Goal: Use online tool/utility

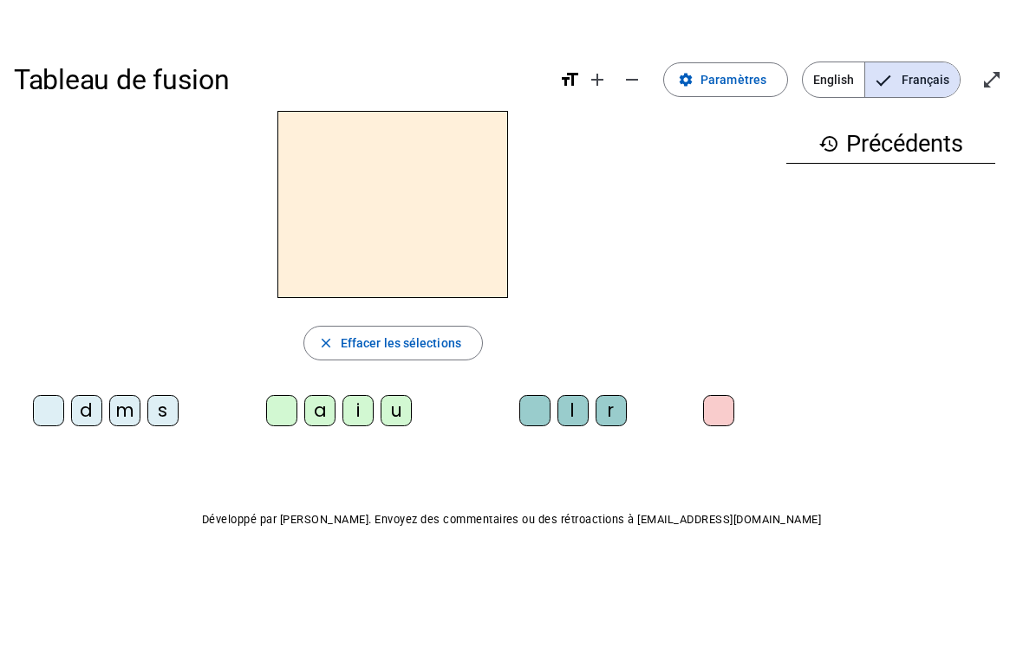
scroll to position [1, 0]
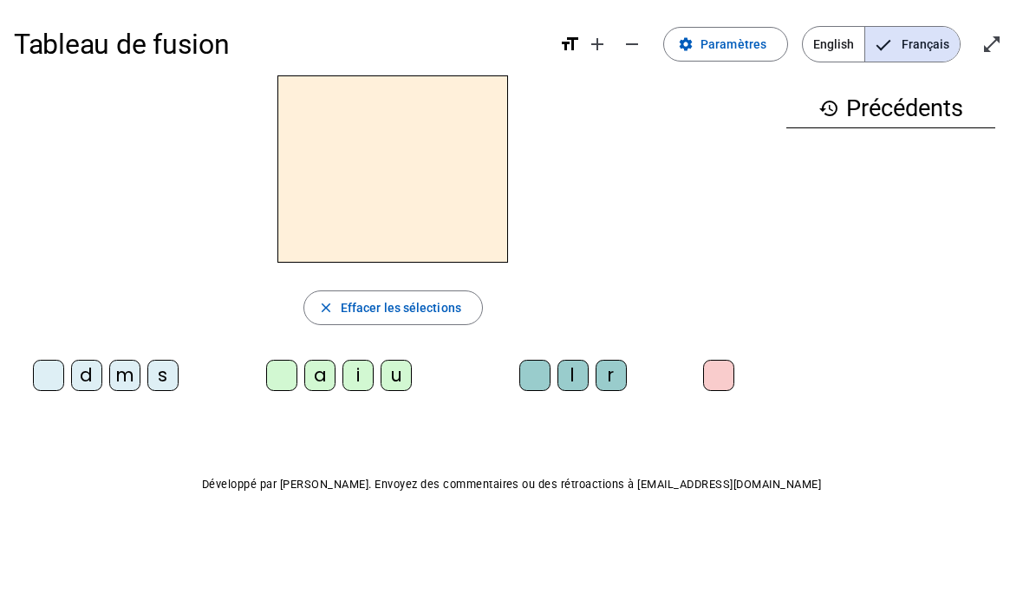
click at [980, 52] on span "Entrer en plein écran" at bounding box center [992, 45] width 42 height 42
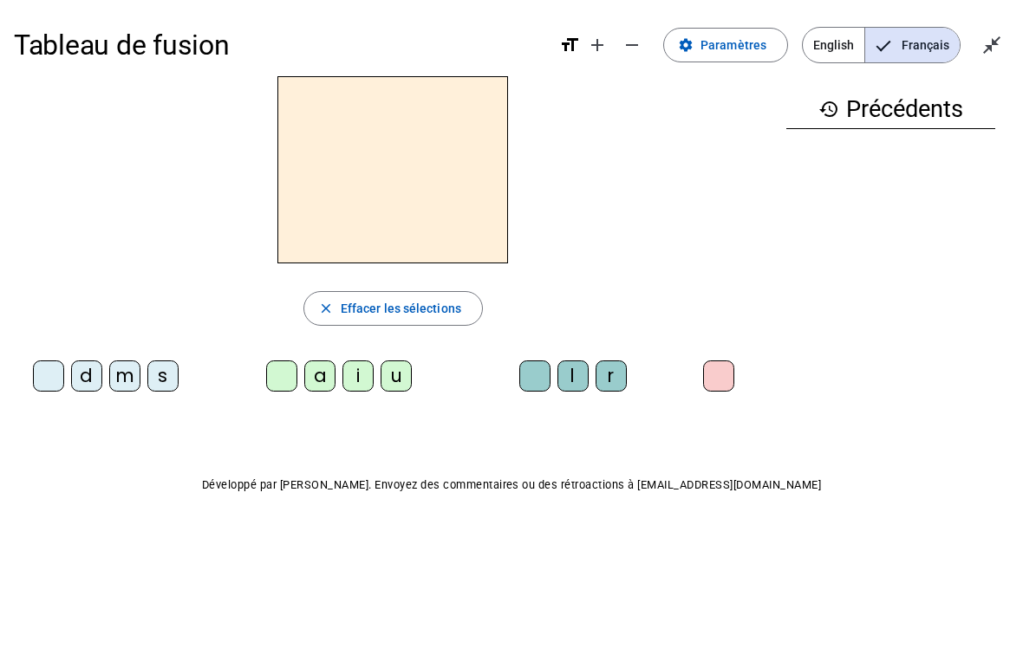
click at [129, 384] on div "m" at bounding box center [124, 376] width 31 height 31
click at [321, 385] on div "a" at bounding box center [319, 376] width 31 height 31
click at [571, 382] on div "l" at bounding box center [572, 376] width 31 height 31
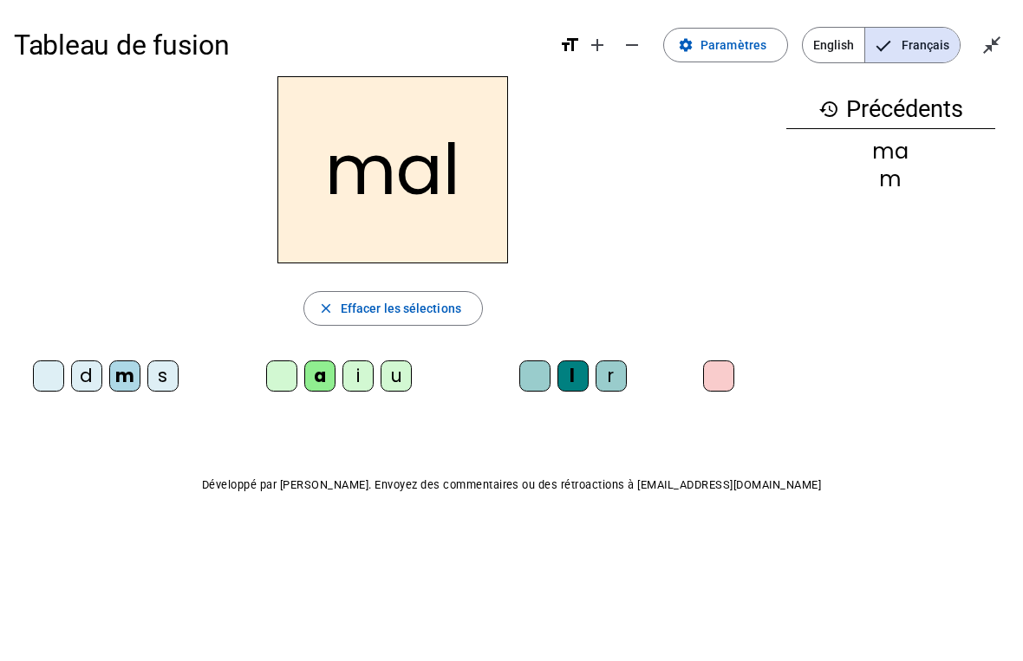
click at [367, 381] on div "i" at bounding box center [357, 376] width 31 height 31
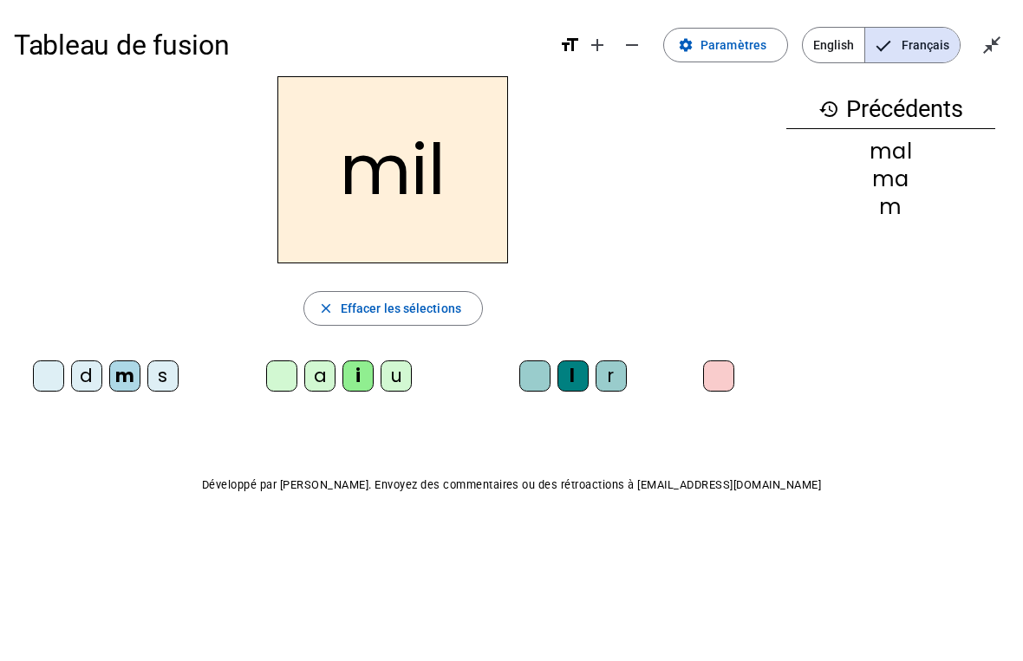
click at [165, 378] on div "s" at bounding box center [162, 376] width 31 height 31
click at [540, 382] on div at bounding box center [534, 376] width 31 height 31
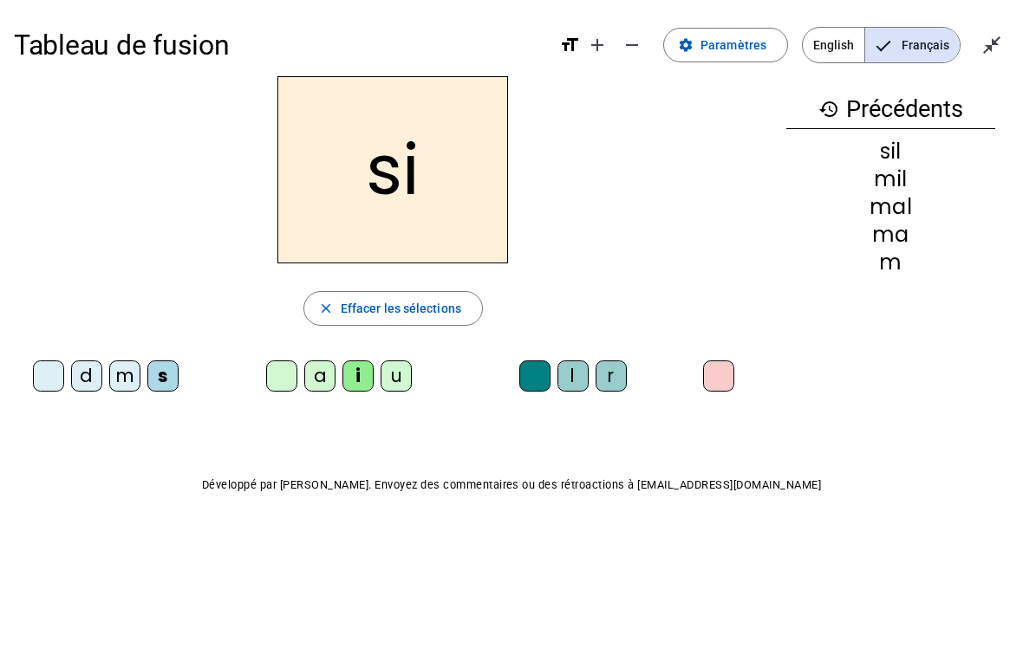
click at [324, 378] on div "a" at bounding box center [319, 376] width 31 height 31
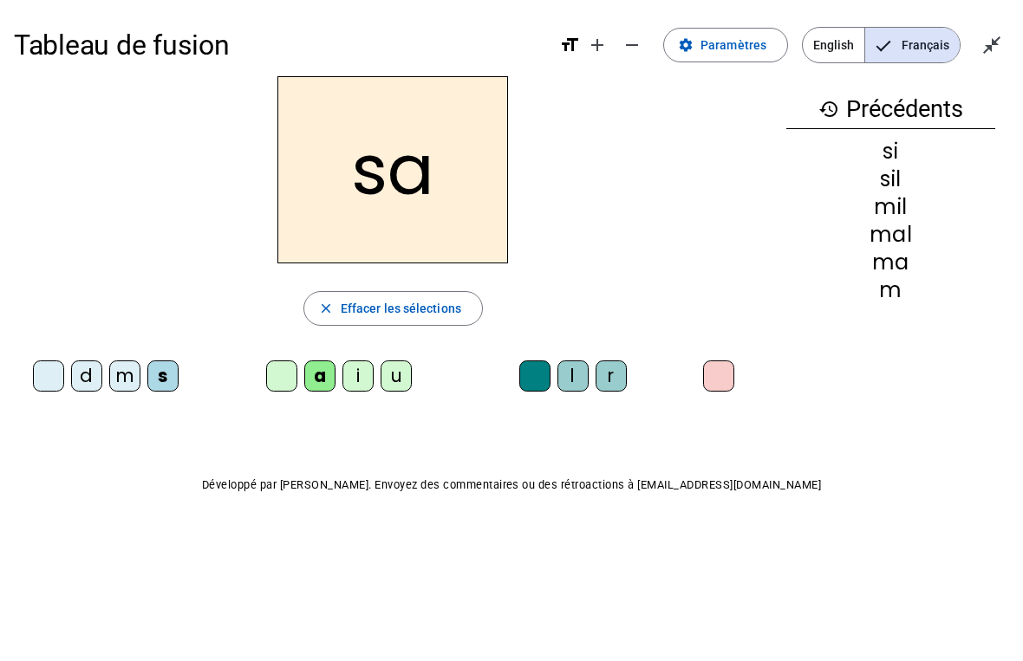
click at [394, 383] on div "u" at bounding box center [395, 376] width 31 height 31
click at [86, 382] on div "d" at bounding box center [86, 376] width 31 height 31
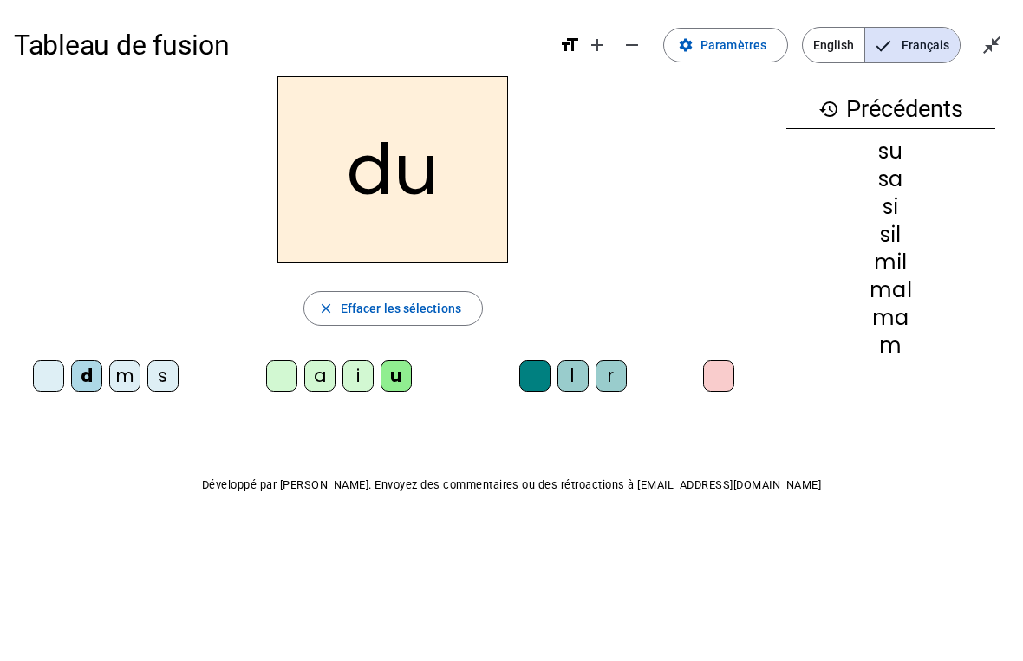
click at [166, 380] on div "s" at bounding box center [162, 376] width 31 height 31
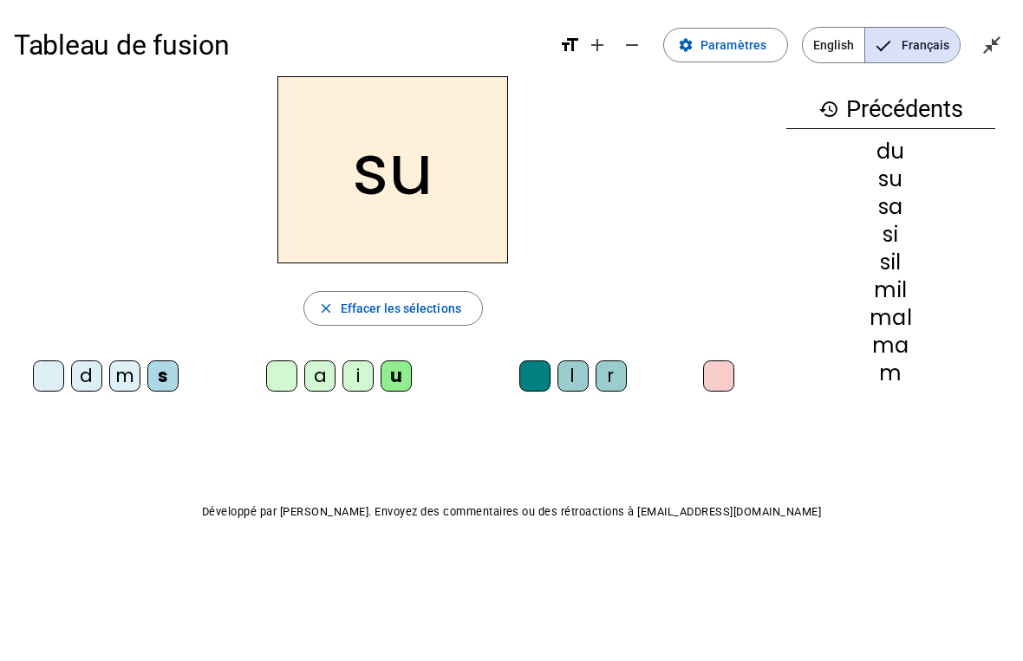
click at [615, 378] on div "r" at bounding box center [610, 376] width 31 height 31
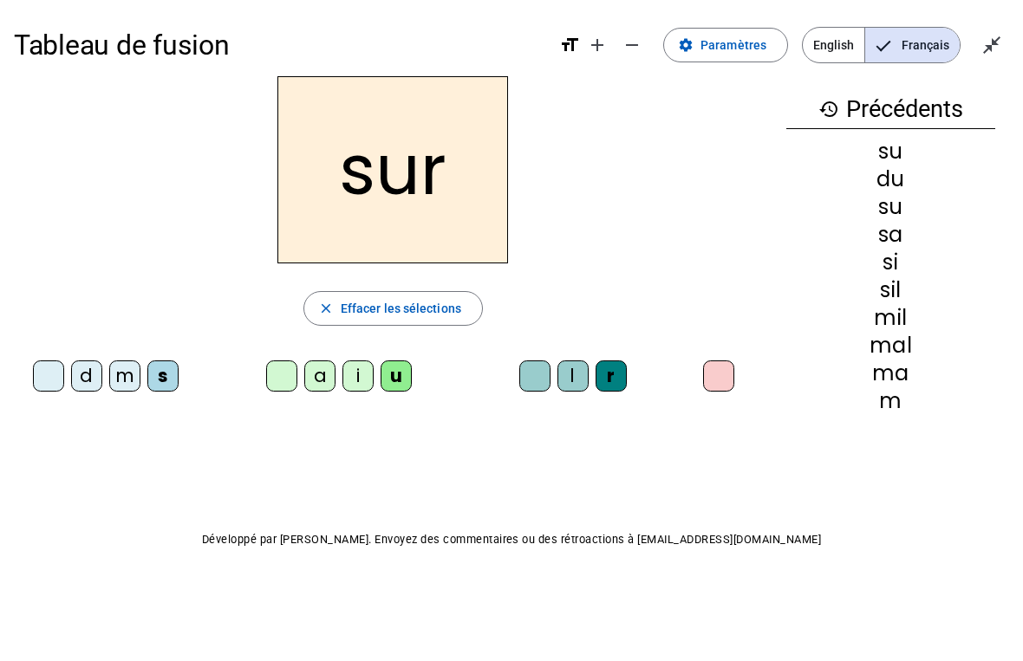
click at [126, 381] on div "m" at bounding box center [124, 376] width 31 height 31
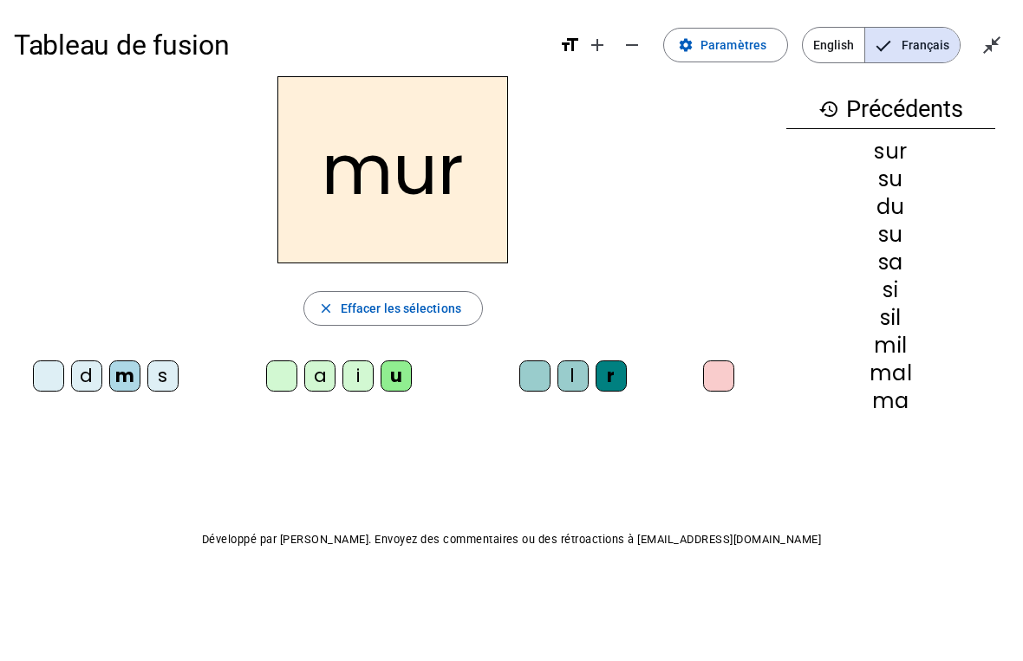
click at [97, 371] on div "d" at bounding box center [86, 376] width 31 height 31
